Goal: Task Accomplishment & Management: Use online tool/utility

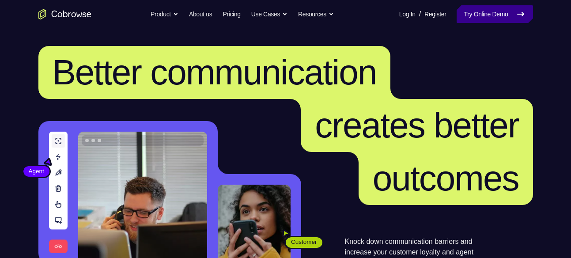
click at [484, 20] on link "Try Online Demo" at bounding box center [495, 14] width 76 height 18
click at [483, 19] on link "Try Online Demo" at bounding box center [495, 14] width 76 height 18
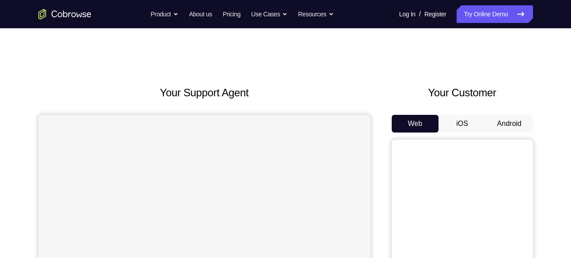
click at [502, 121] on button "Android" at bounding box center [509, 124] width 47 height 18
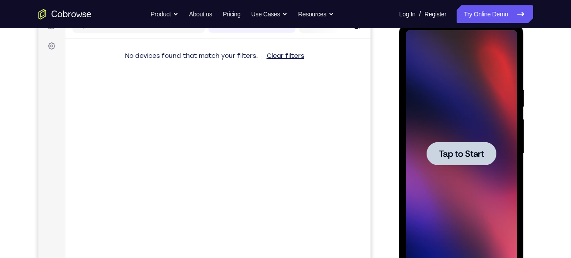
click at [449, 126] on div at bounding box center [461, 153] width 111 height 247
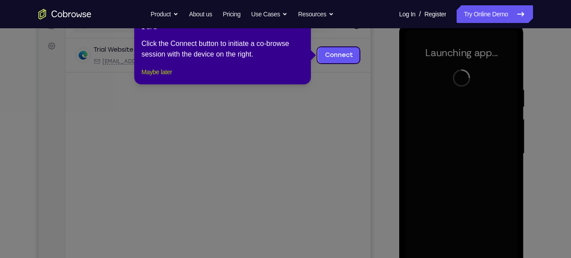
click at [158, 77] on button "Maybe later" at bounding box center [156, 72] width 30 height 11
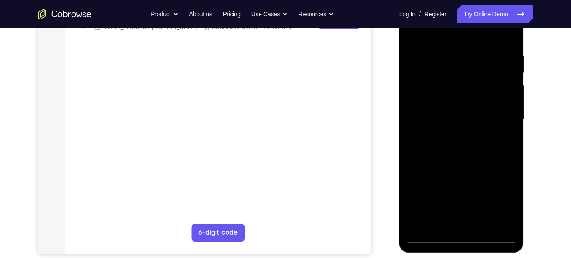
scroll to position [158, 0]
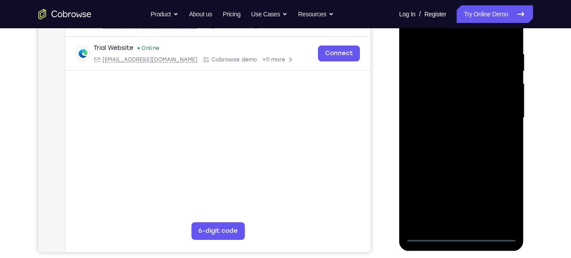
click at [464, 231] on div at bounding box center [461, 117] width 111 height 247
click at [468, 234] on div at bounding box center [461, 117] width 111 height 247
click at [496, 202] on div at bounding box center [461, 117] width 111 height 247
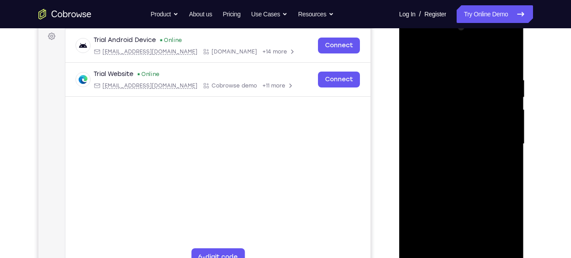
scroll to position [127, 0]
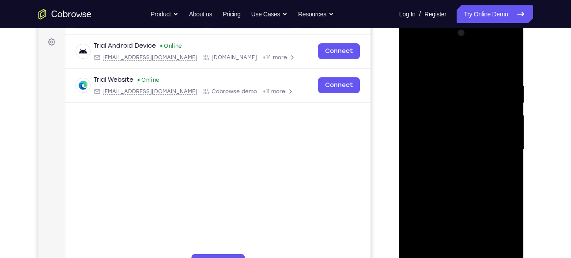
click at [438, 70] on div at bounding box center [461, 149] width 111 height 247
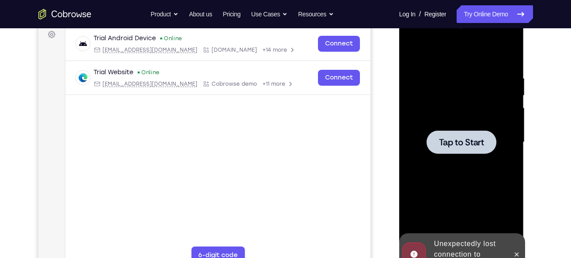
scroll to position [135, 0]
click at [467, 141] on span "Tap to Start" at bounding box center [461, 141] width 45 height 9
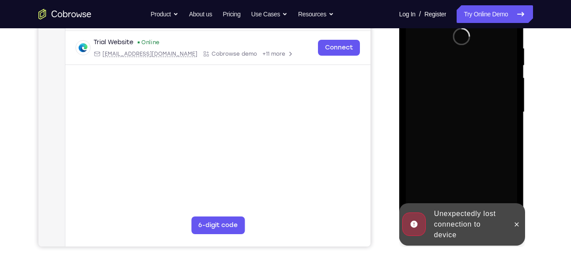
scroll to position [165, 0]
click at [516, 222] on icon at bounding box center [516, 223] width 7 height 7
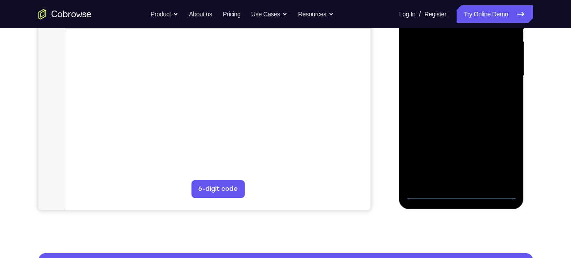
scroll to position [202, 0]
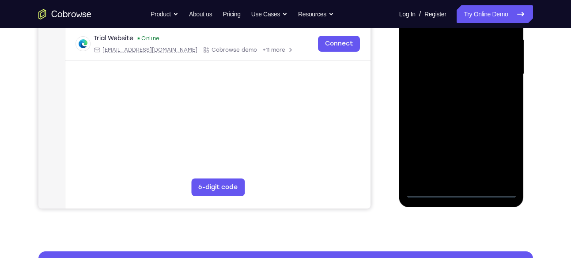
click at [469, 195] on div at bounding box center [461, 74] width 111 height 247
click at [500, 153] on div at bounding box center [461, 74] width 111 height 247
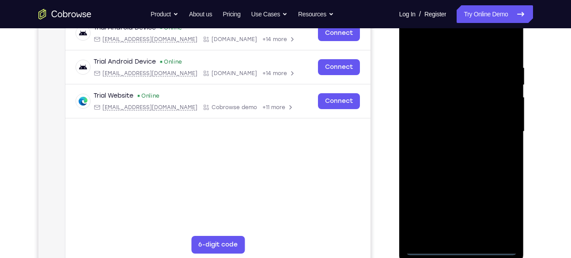
scroll to position [144, 0]
click at [435, 44] on div at bounding box center [461, 131] width 111 height 247
click at [498, 130] on div at bounding box center [461, 131] width 111 height 247
click at [449, 147] on div at bounding box center [461, 131] width 111 height 247
click at [463, 176] on div at bounding box center [461, 131] width 111 height 247
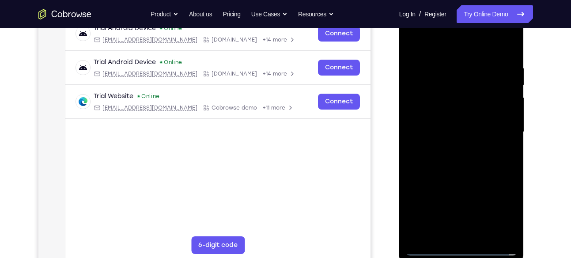
click at [474, 174] on div at bounding box center [461, 131] width 111 height 247
click at [455, 92] on div at bounding box center [461, 131] width 111 height 247
click at [468, 168] on div at bounding box center [461, 131] width 111 height 247
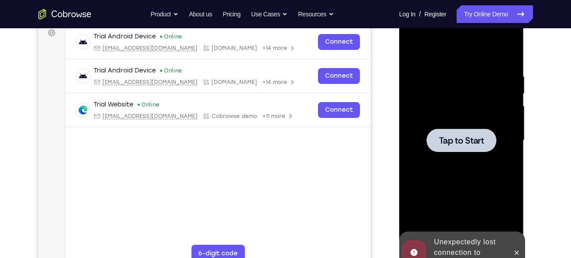
scroll to position [133, 0]
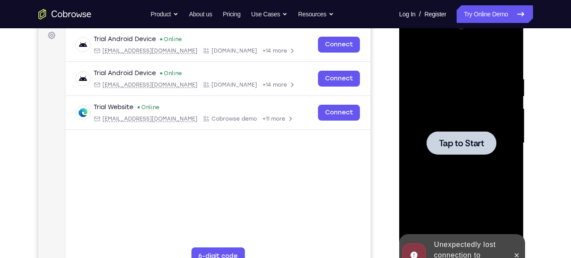
click at [426, 122] on div at bounding box center [461, 142] width 111 height 247
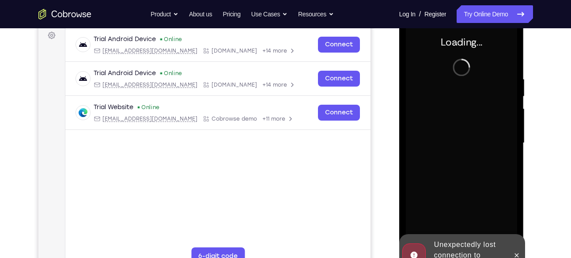
click at [520, 246] on div at bounding box center [516, 255] width 14 height 42
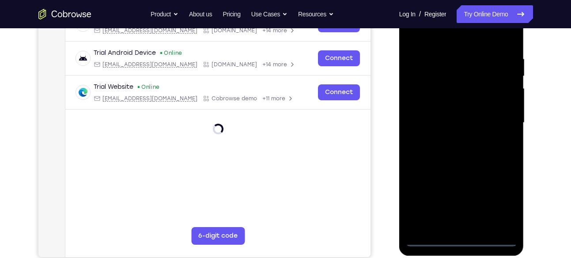
scroll to position [155, 0]
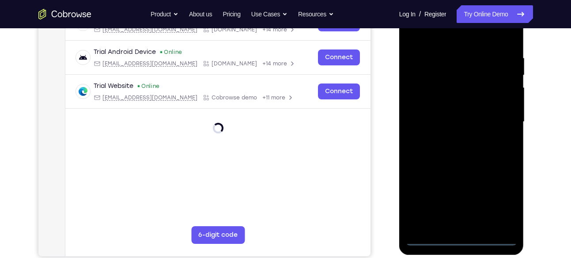
click at [464, 238] on div at bounding box center [461, 121] width 111 height 247
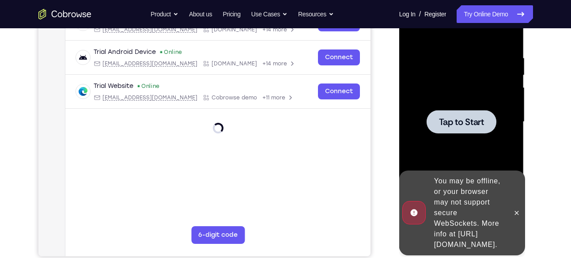
click at [450, 108] on div at bounding box center [461, 121] width 111 height 247
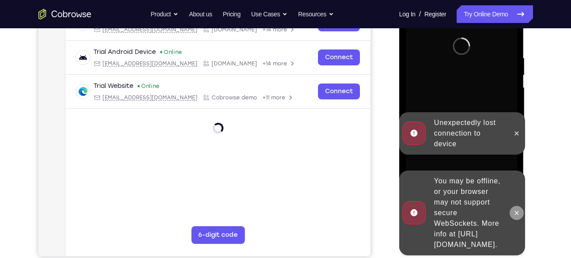
click at [517, 206] on button at bounding box center [516, 213] width 14 height 14
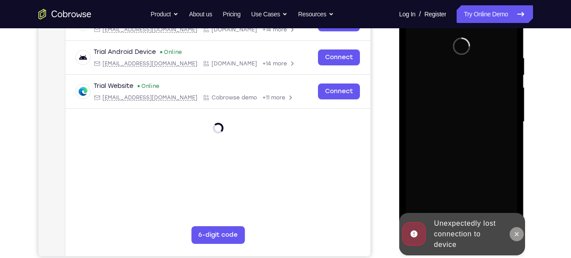
click at [516, 234] on icon at bounding box center [516, 233] width 7 height 7
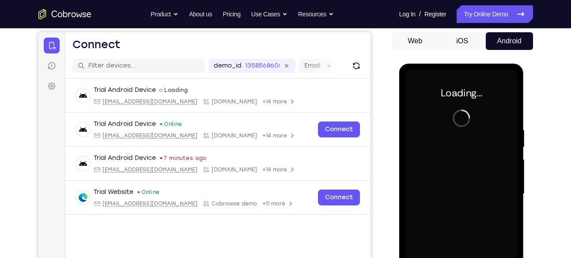
scroll to position [87, 0]
